Goal: Transaction & Acquisition: Obtain resource

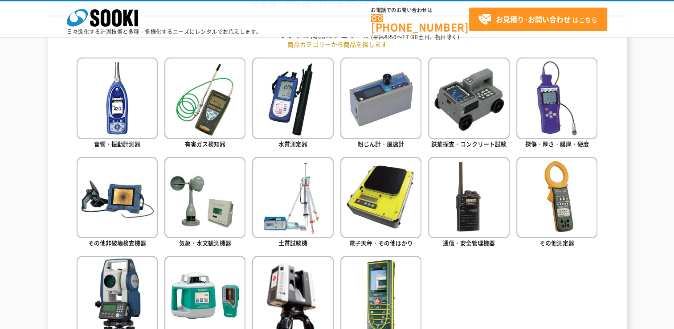
scroll to position [445, 0]
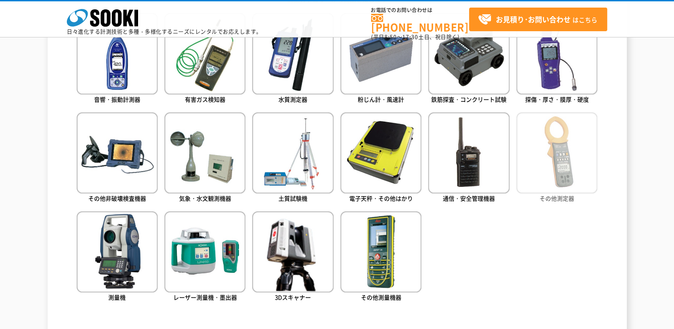
click at [563, 179] on img at bounding box center [556, 152] width 81 height 81
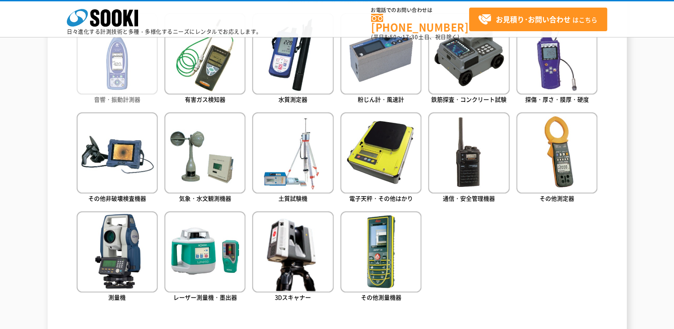
click at [128, 79] on img at bounding box center [117, 53] width 81 height 81
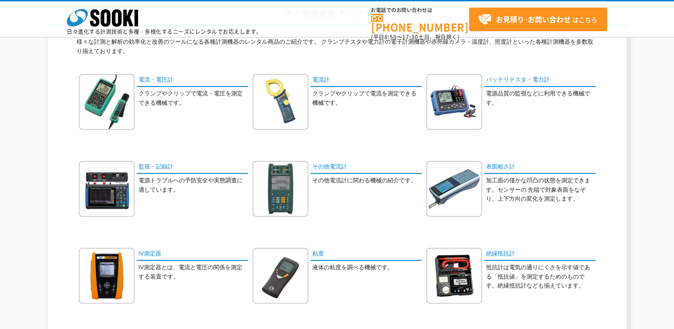
scroll to position [71, 0]
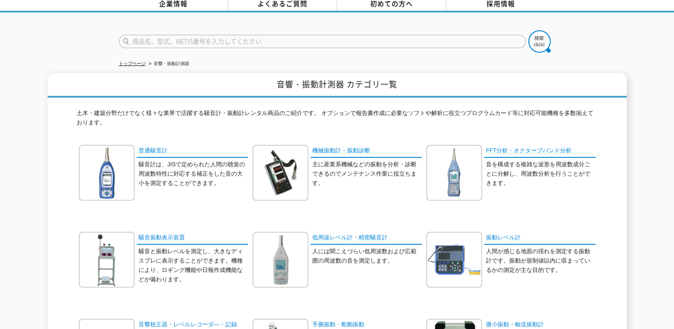
scroll to position [45, 0]
click at [126, 157] on img at bounding box center [107, 173] width 56 height 56
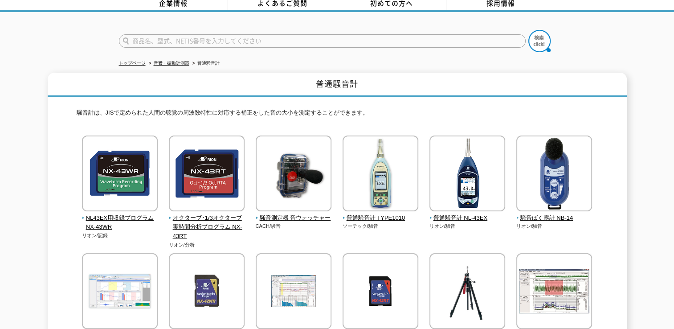
scroll to position [45, 0]
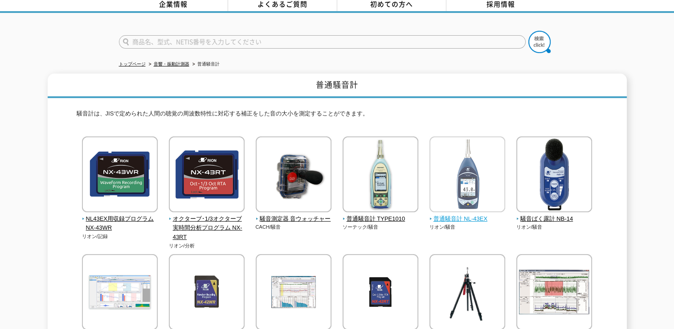
click at [479, 193] on img at bounding box center [467, 175] width 76 height 78
